Goal: Register for event/course

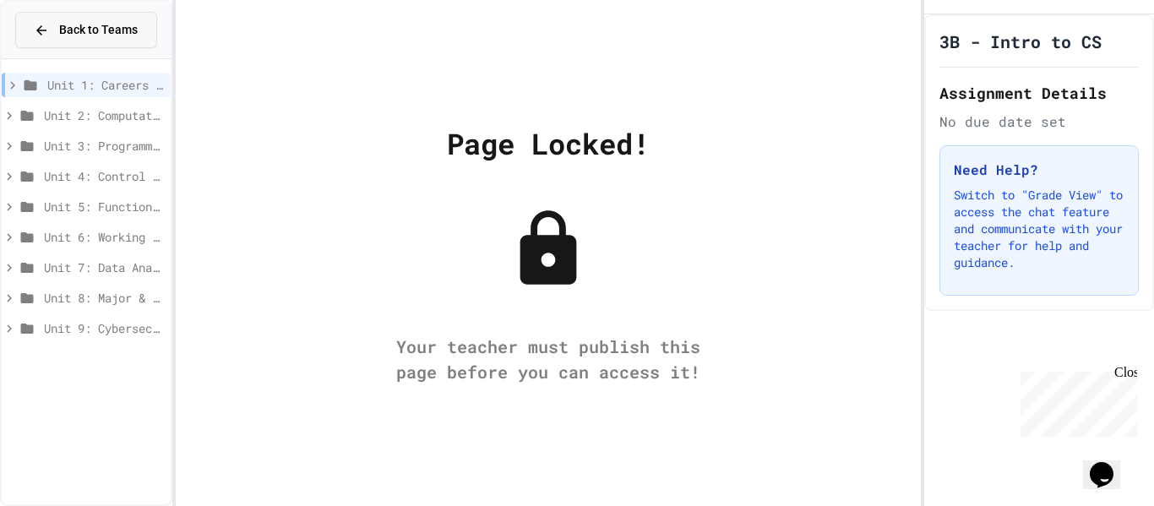
click at [82, 21] on span "Back to Teams" at bounding box center [98, 30] width 79 height 18
click at [63, 36] on span "Back to Teams" at bounding box center [98, 30] width 79 height 18
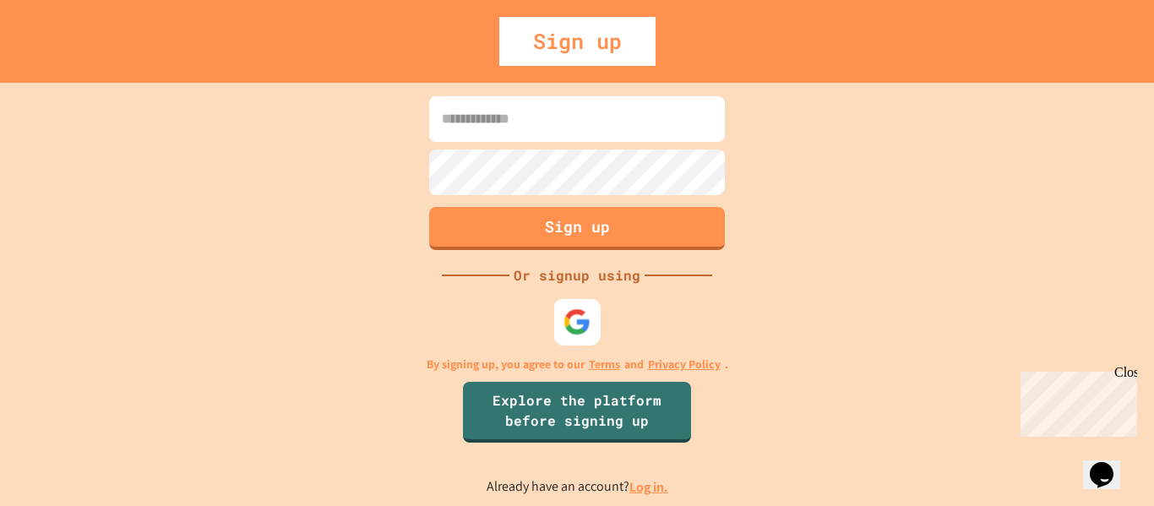
click at [567, 325] on img at bounding box center [577, 321] width 28 height 28
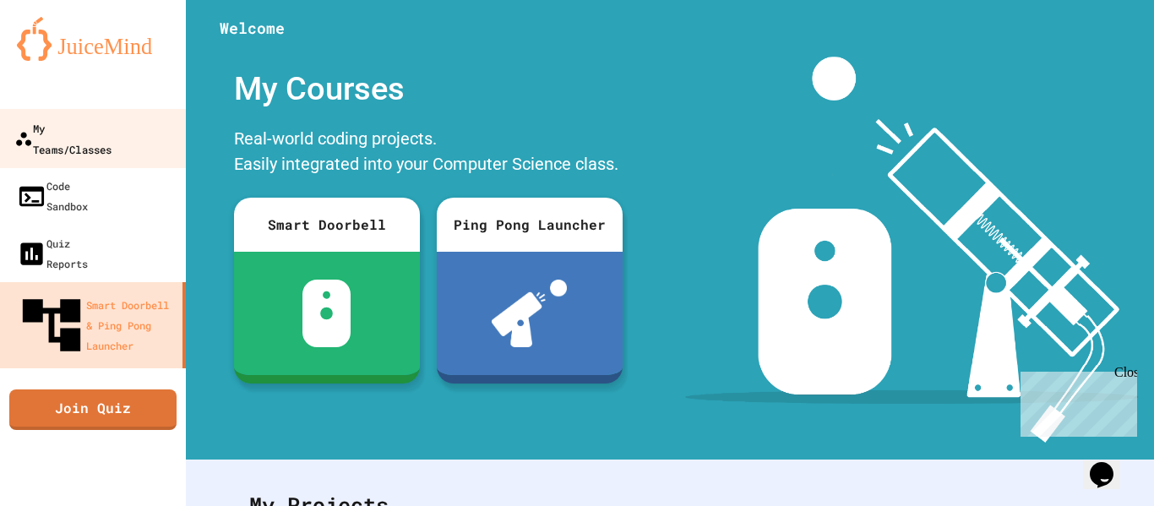
click at [111, 126] on div "My Teams/Classes" at bounding box center [62, 137] width 97 height 41
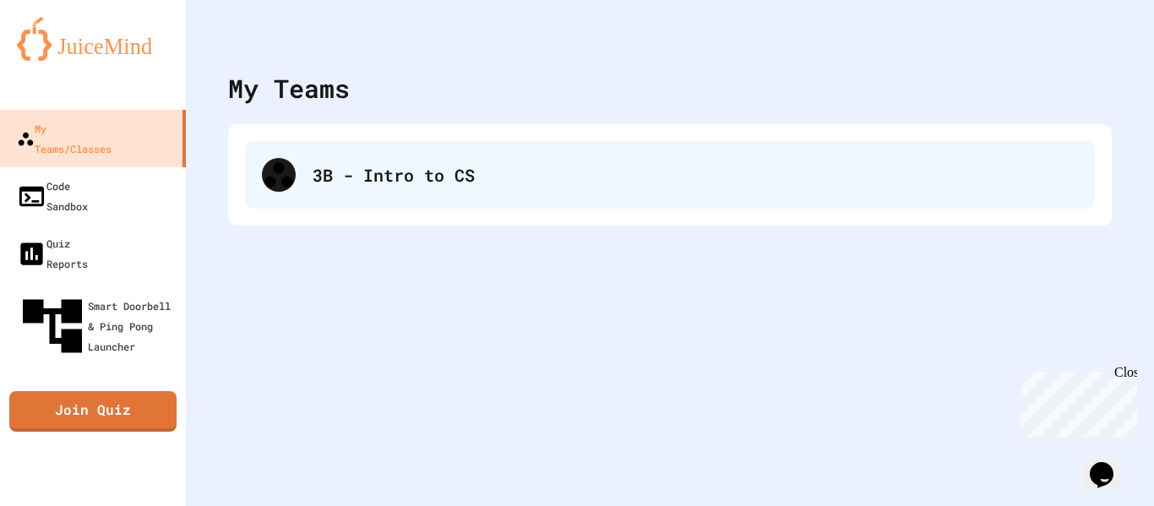
click at [318, 179] on div "3B - Intro to CS" at bounding box center [694, 174] width 765 height 25
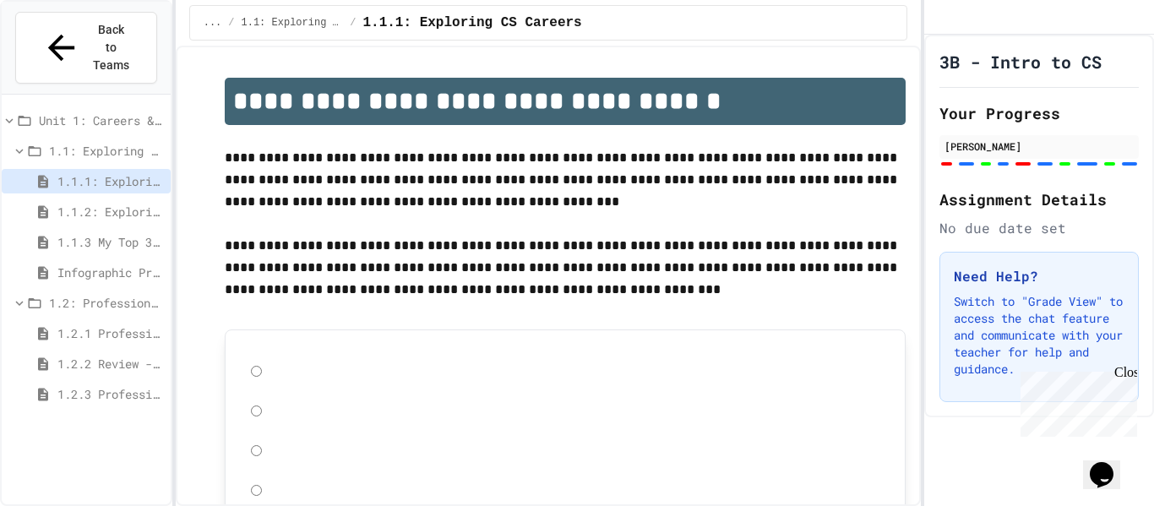
click at [129, 263] on span "Infographic Project: Your favorite CS" at bounding box center [110, 272] width 106 height 18
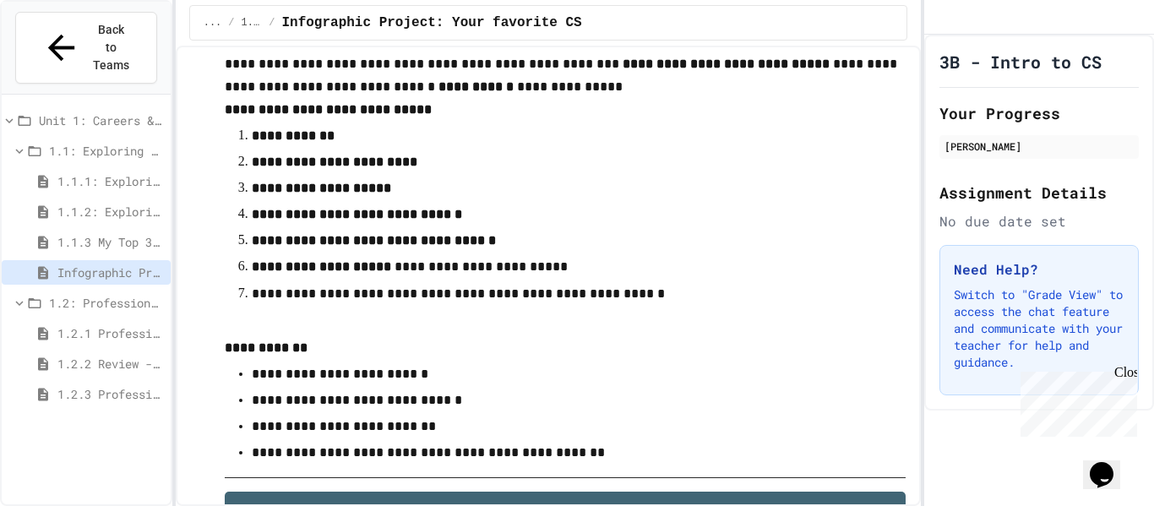
scroll to position [84, 0]
